Goal: Task Accomplishment & Management: Use online tool/utility

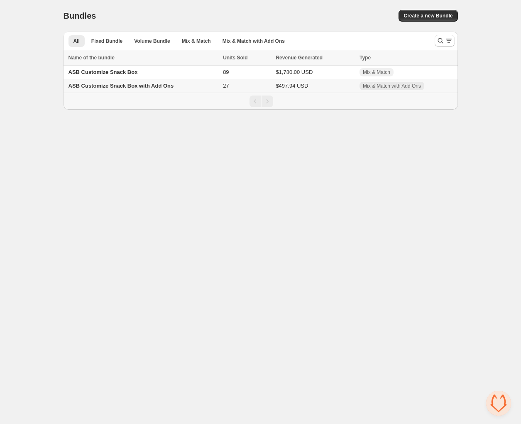
drag, startPoint x: 316, startPoint y: 265, endPoint x: 312, endPoint y: 262, distance: 5.4
click at [316, 265] on body "Home Bundles Analytics Plan and Billing Bundles. This page is ready Bundles Cre…" at bounding box center [260, 212] width 521 height 424
click at [115, 87] on span "ASB Customize Snack Box with Add Ons" at bounding box center [121, 86] width 105 height 6
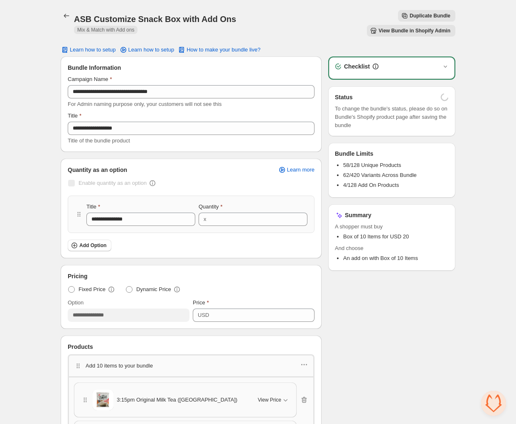
drag, startPoint x: 0, startPoint y: 0, endPoint x: 115, endPoint y: 91, distance: 146.6
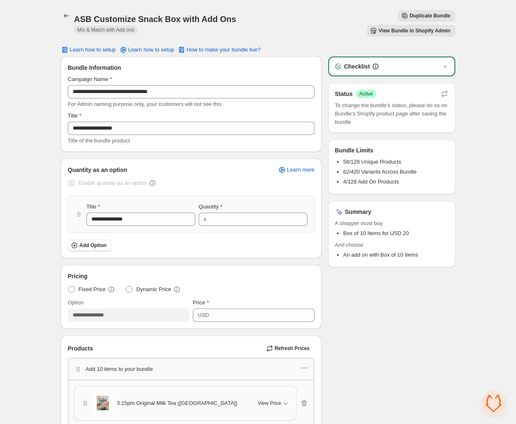
drag, startPoint x: 115, startPoint y: 91, endPoint x: 11, endPoint y: 120, distance: 107.7
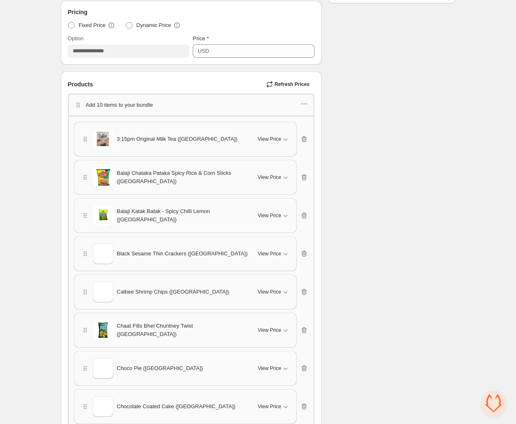
scroll to position [260, 0]
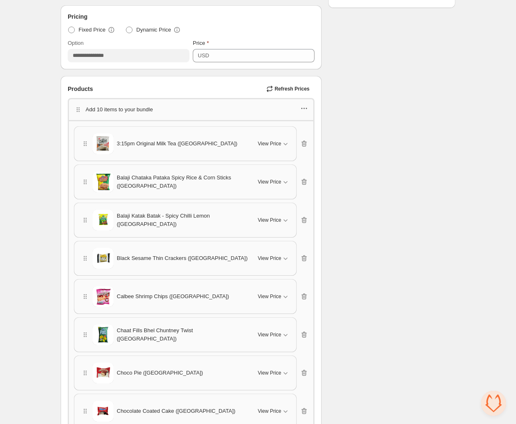
click at [305, 104] on icon "button" at bounding box center [304, 108] width 8 height 8
click at [310, 120] on span "Edit products" at bounding box center [309, 123] width 45 height 8
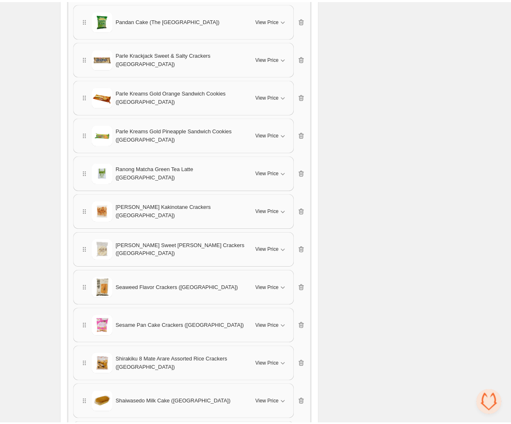
scroll to position [1817, 0]
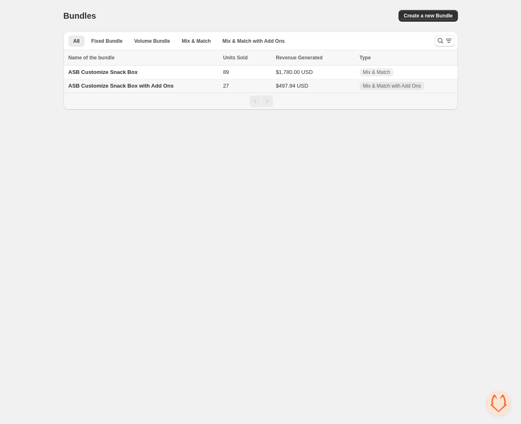
click at [135, 88] on span "ASB Customize Snack Box with Add Ons" at bounding box center [121, 86] width 105 height 6
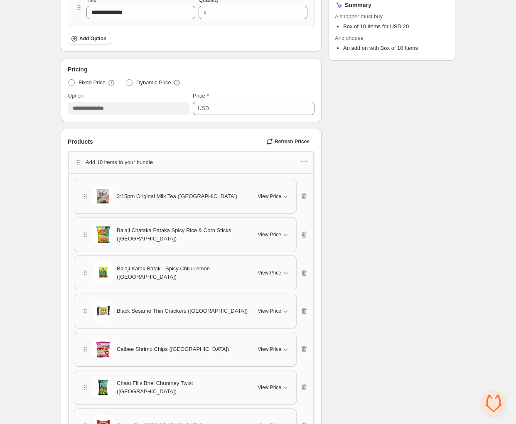
scroll to position [208, 0]
click at [303, 156] on icon "button" at bounding box center [304, 160] width 8 height 8
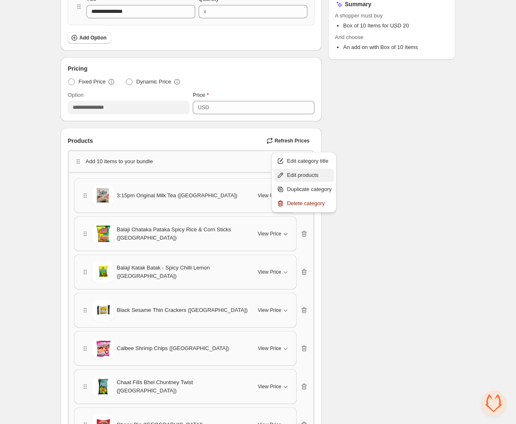
click at [304, 175] on span "Edit products" at bounding box center [309, 175] width 45 height 8
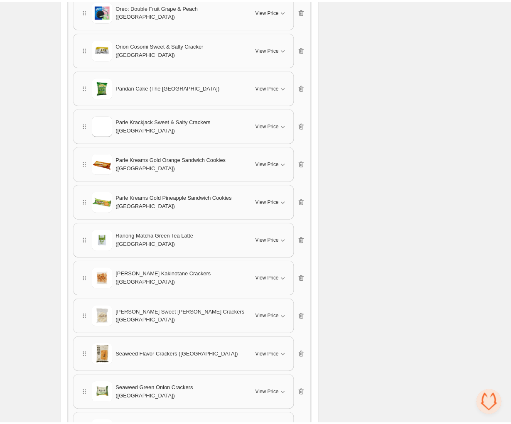
scroll to position [1555, 0]
